Goal: Find specific page/section: Find specific page/section

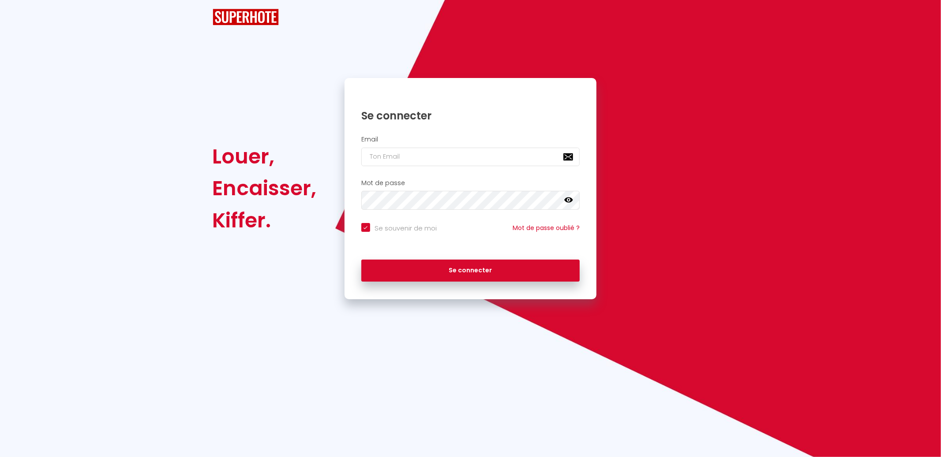
checkbox input "true"
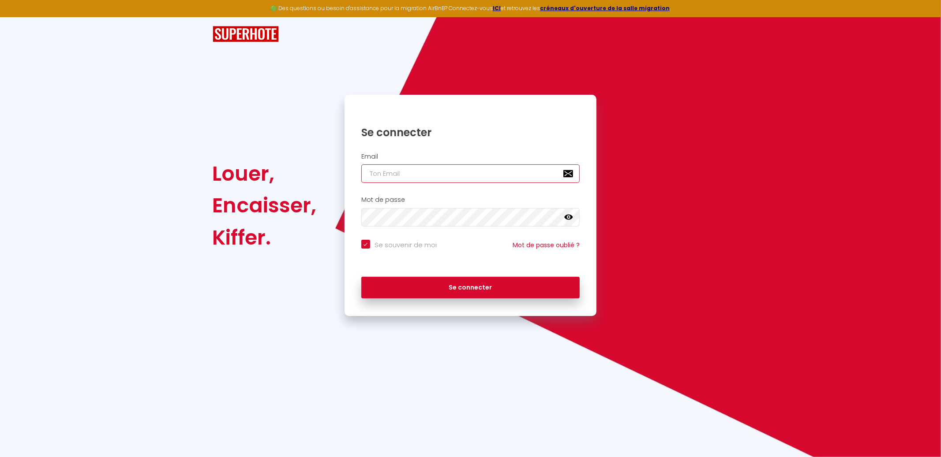
type input "[EMAIL_ADDRESS][DOMAIN_NAME]"
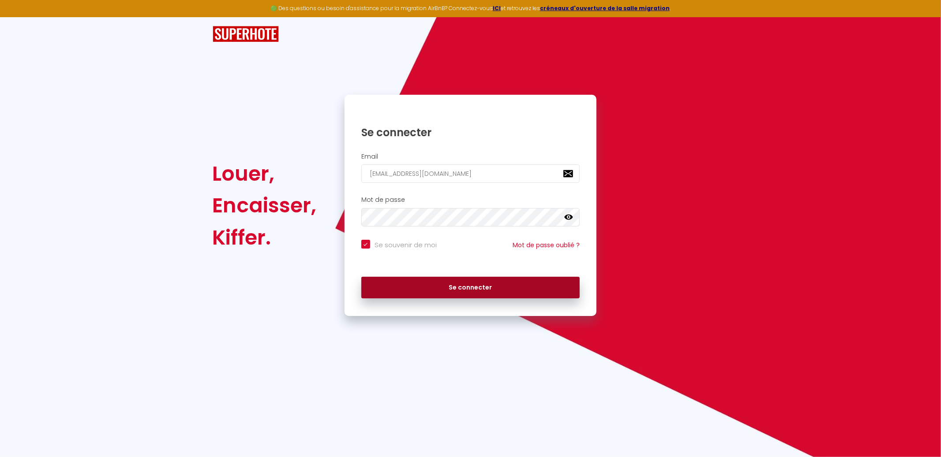
click at [380, 291] on button "Se connecter" at bounding box center [470, 288] width 219 height 22
checkbox input "true"
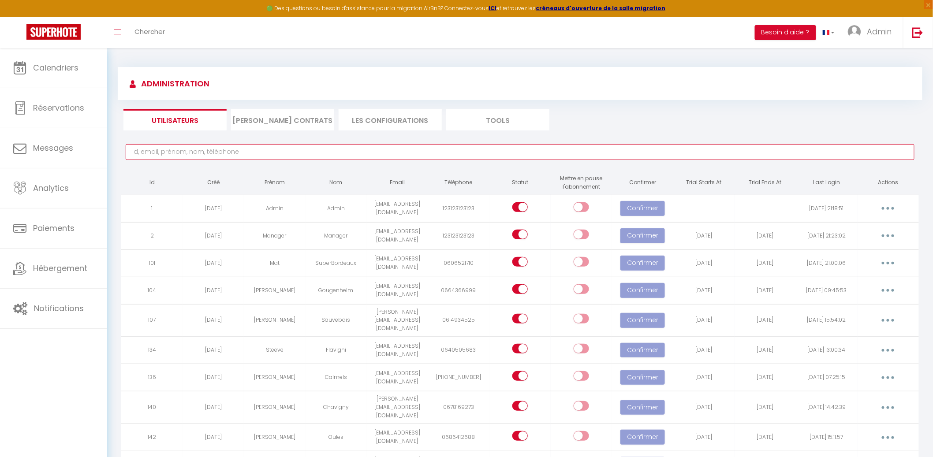
click at [272, 149] on input "text" at bounding box center [520, 152] width 789 height 16
paste input "Huchet"
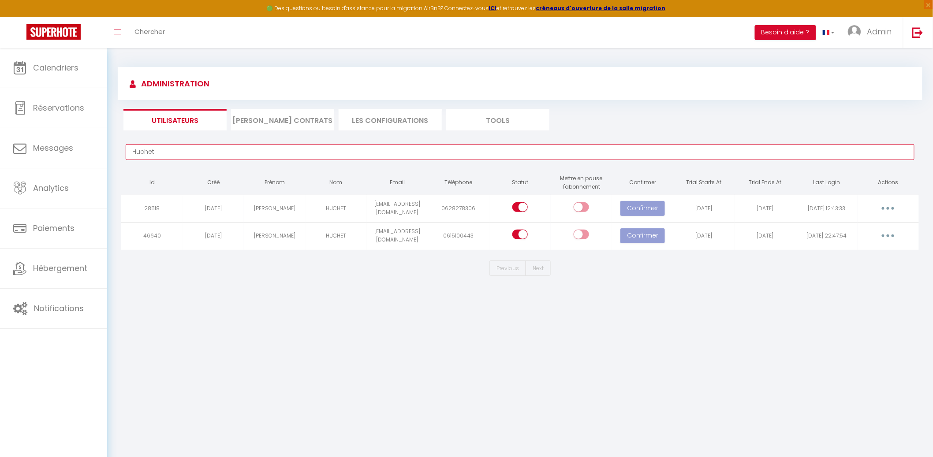
type input "Huchet"
click at [388, 234] on td "[EMAIL_ADDRESS][DOMAIN_NAME]" at bounding box center [397, 235] width 61 height 27
copy tr "[EMAIL_ADDRESS][DOMAIN_NAME]"
